Goal: Task Accomplishment & Management: Manage account settings

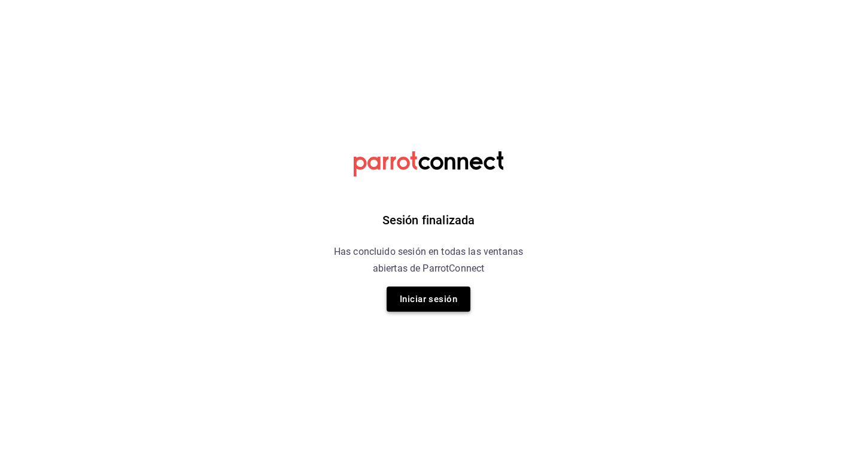
click at [438, 300] on button "Iniciar sesión" at bounding box center [428, 299] width 84 height 25
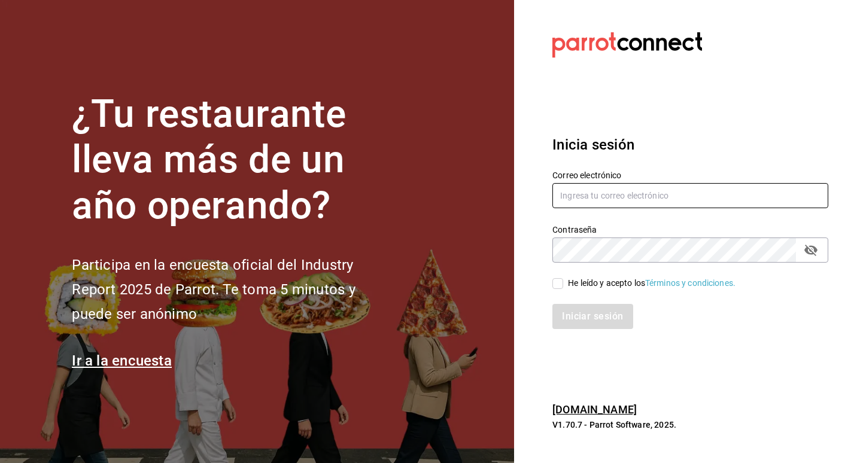
click at [662, 185] on input "text" at bounding box center [690, 195] width 276 height 25
type input "pacogonzalezcontacto@gmail.com"
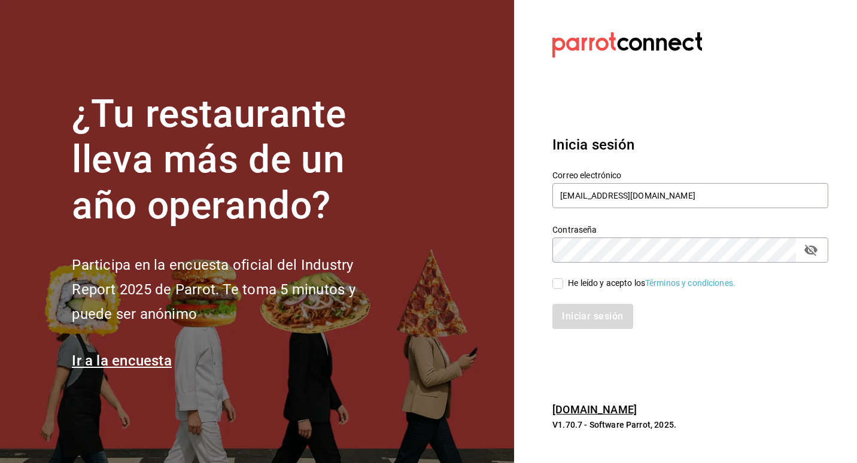
click at [561, 282] on input "He leído y acepto los Términos y condiciones." at bounding box center [557, 283] width 11 height 11
checkbox input "true"
click at [812, 248] on icon "Campo de contraseña" at bounding box center [810, 250] width 14 height 14
click at [626, 319] on button "Iniciar sesión" at bounding box center [592, 316] width 81 height 25
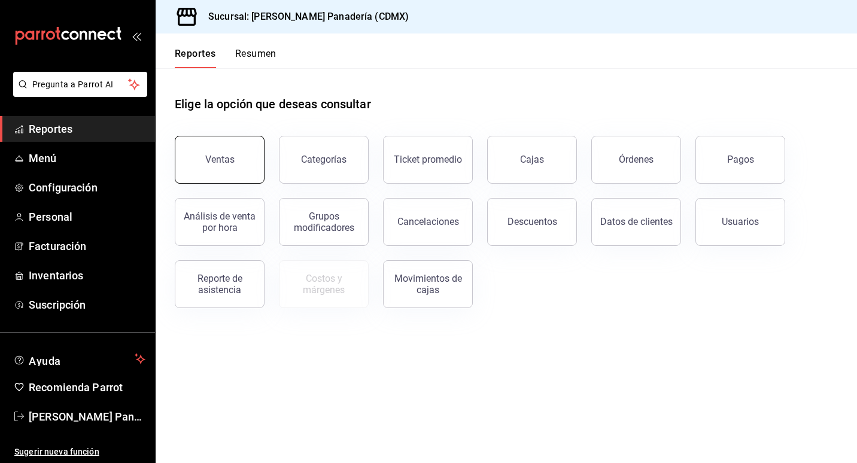
click at [228, 146] on button "Ventas" at bounding box center [220, 160] width 90 height 48
